Goal: Transaction & Acquisition: Subscribe to service/newsletter

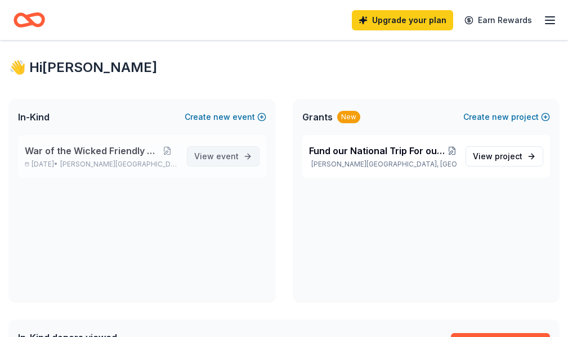
click at [204, 163] on span "View event" at bounding box center [216, 157] width 44 height 14
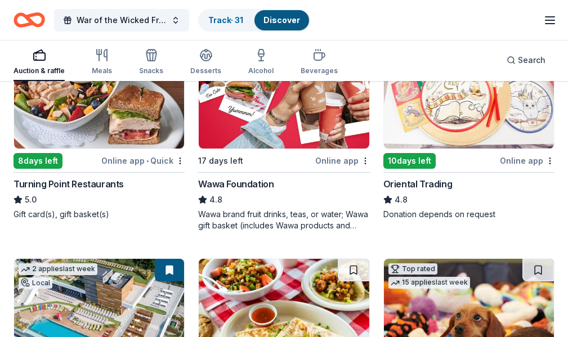
scroll to position [376, 0]
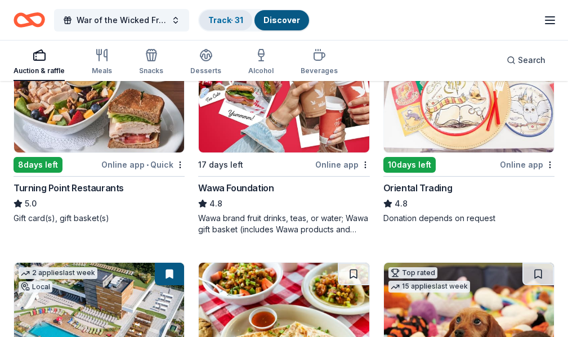
click at [218, 20] on link "Track · 31" at bounding box center [225, 20] width 35 height 10
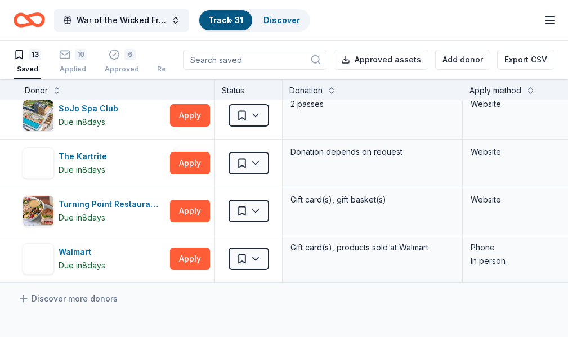
scroll to position [484, 0]
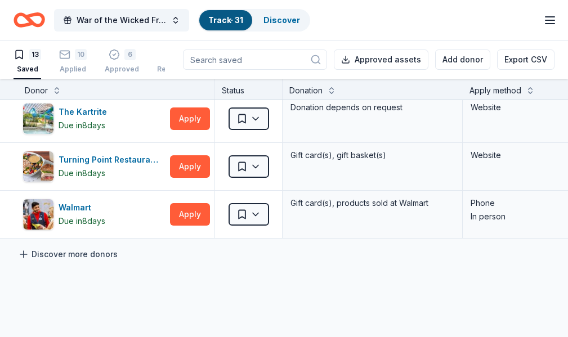
click at [99, 257] on link "Discover more donors" at bounding box center [68, 255] width 100 height 14
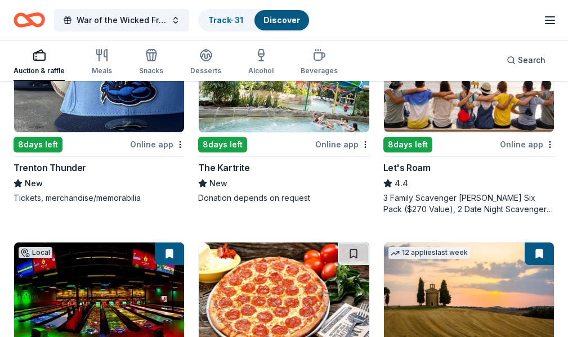
scroll to position [1032, 0]
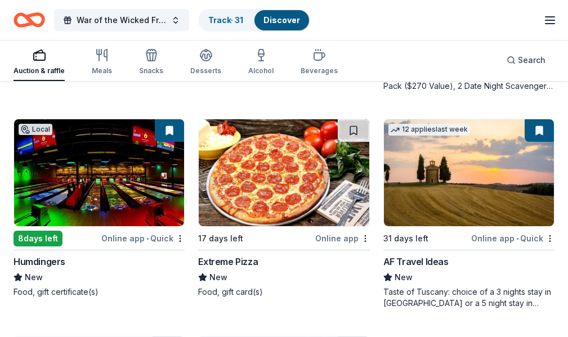
scroll to position [1408, 0]
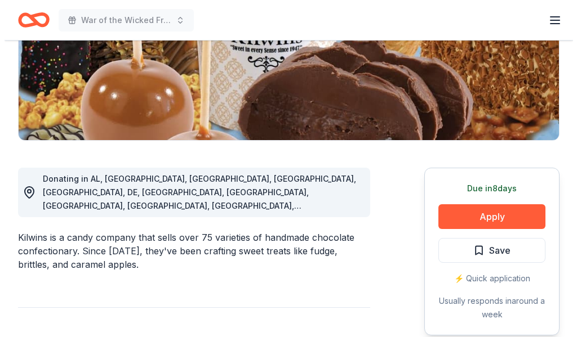
scroll to position [207, 0]
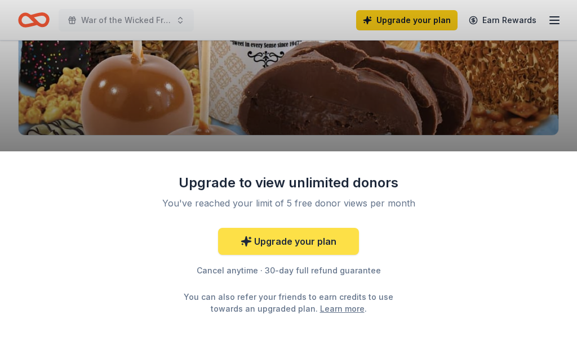
click at [272, 247] on link "Upgrade your plan" at bounding box center [288, 241] width 141 height 27
click at [284, 240] on link "Upgrade your plan" at bounding box center [288, 241] width 141 height 27
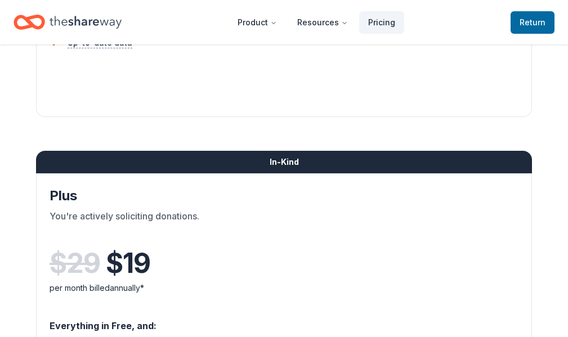
scroll to position [470, 0]
